Goal: Task Accomplishment & Management: Manage account settings

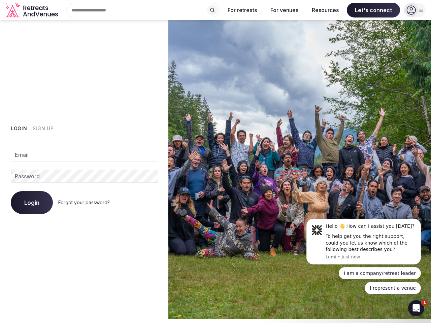
click at [216, 160] on img at bounding box center [299, 169] width 263 height 299
click at [143, 10] on div "Search Popular Destinations [GEOGRAPHIC_DATA], [GEOGRAPHIC_DATA] [GEOGRAPHIC_DA…" at bounding box center [140, 10] width 159 height 14
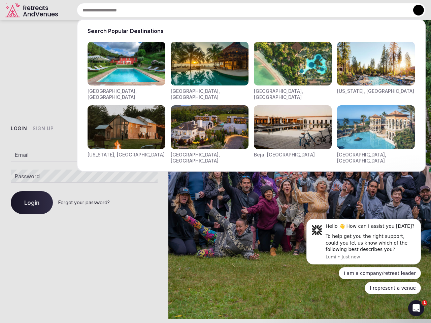
click at [213, 10] on input "text" at bounding box center [251, 10] width 349 height 14
click at [243, 10] on input "text" at bounding box center [251, 10] width 349 height 14
click at [284, 10] on input "text" at bounding box center [251, 10] width 349 height 14
click at [325, 10] on input "text" at bounding box center [251, 10] width 349 height 14
click at [374, 10] on input "text" at bounding box center [251, 10] width 349 height 14
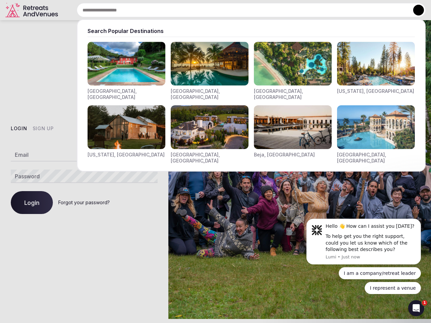
click at [415, 10] on button at bounding box center [418, 10] width 11 height 11
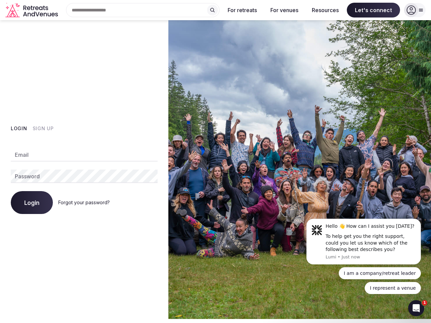
click at [19, 129] on button "Login" at bounding box center [19, 128] width 17 height 7
click at [43, 129] on button "Sign Up" at bounding box center [43, 128] width 21 height 7
